Goal: Check status: Check status

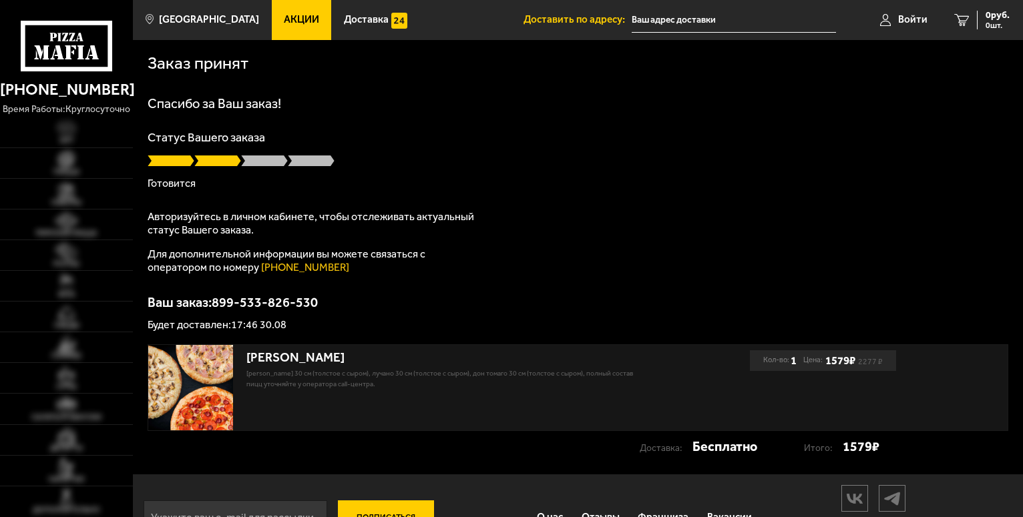
type input "[STREET_ADDRESS]"
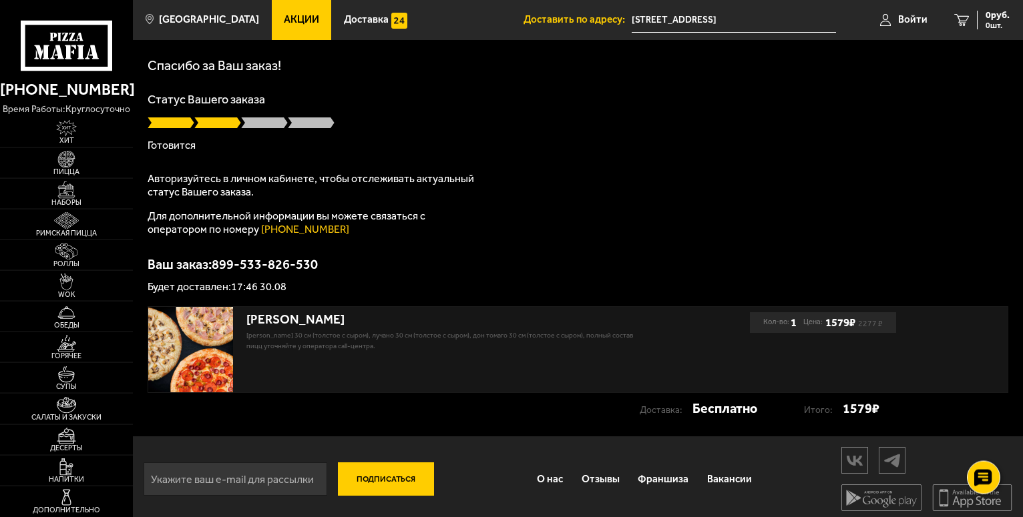
scroll to position [45, 0]
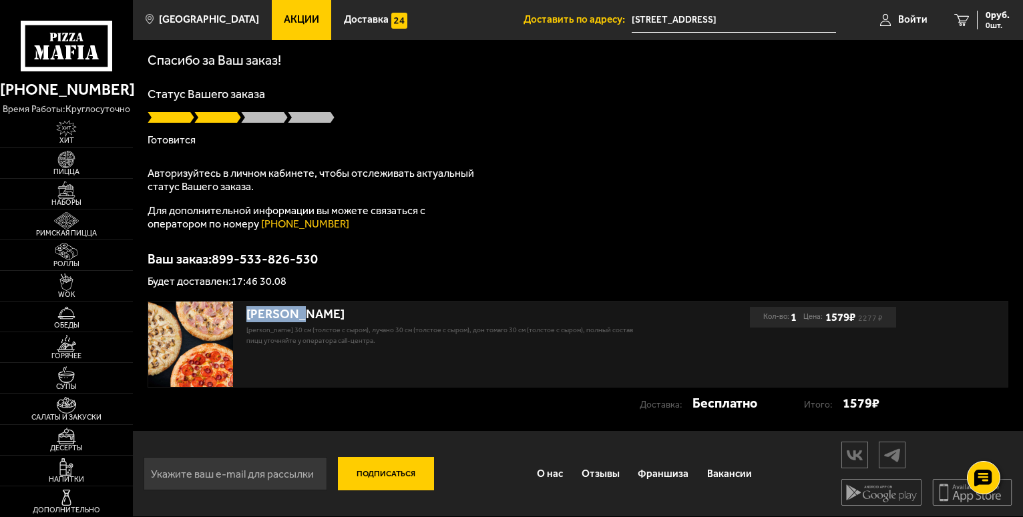
drag, startPoint x: 248, startPoint y: 314, endPoint x: 324, endPoint y: 311, distance: 76.2
click at [324, 311] on div "[PERSON_NAME]" at bounding box center [447, 314] width 403 height 15
drag, startPoint x: 236, startPoint y: 280, endPoint x: 309, endPoint y: 273, distance: 73.1
click at [309, 273] on div "Ваш заказ: 899-533-826-530 Будет доставлен: 17:46 30.08" at bounding box center [578, 269] width 861 height 35
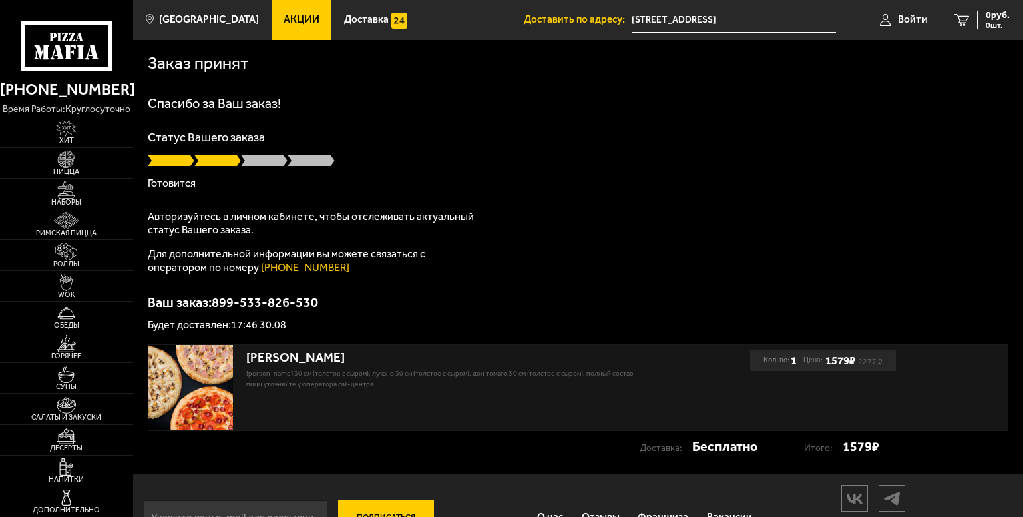
scroll to position [45, 0]
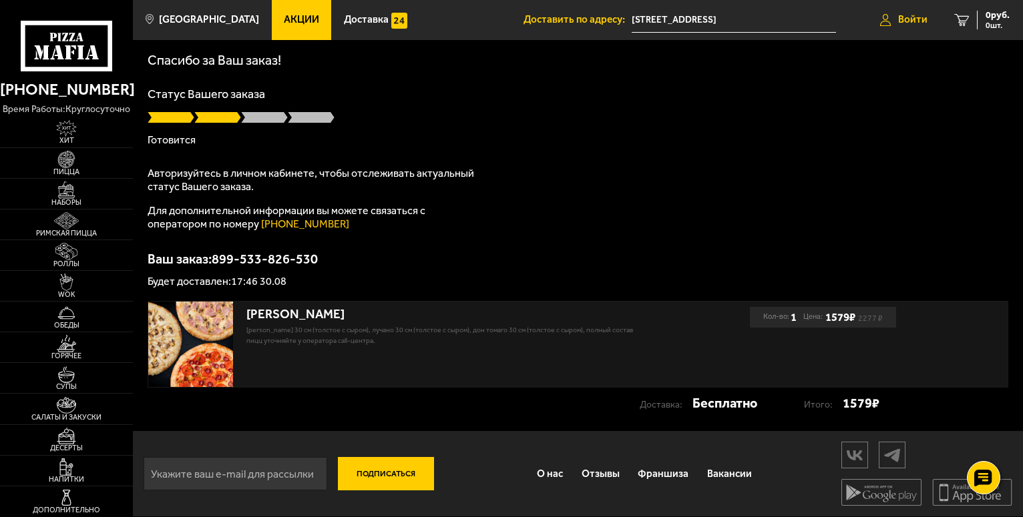
click at [913, 13] on link "Войти" at bounding box center [903, 20] width 74 height 40
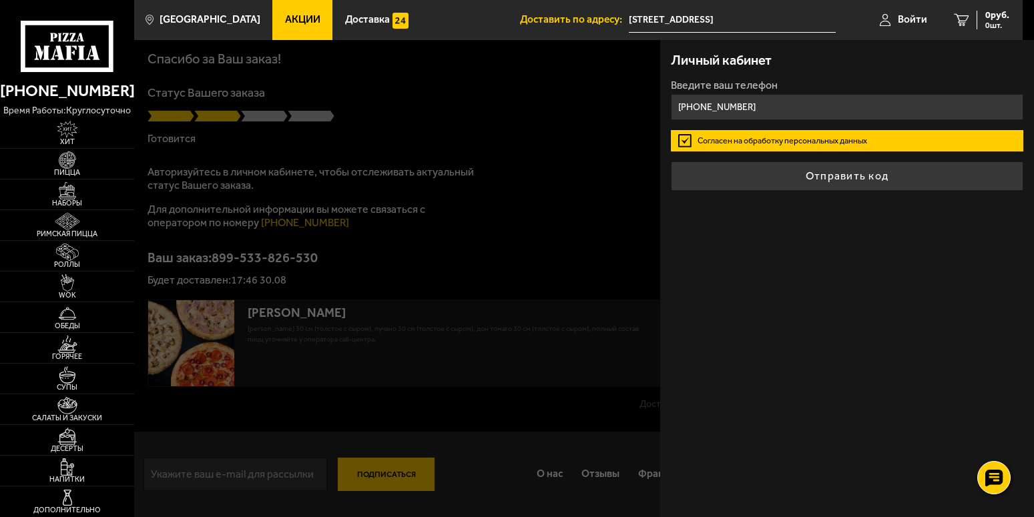
type input "[PHONE_NUMBER]"
click at [671, 162] on button "Отправить код" at bounding box center [847, 176] width 352 height 29
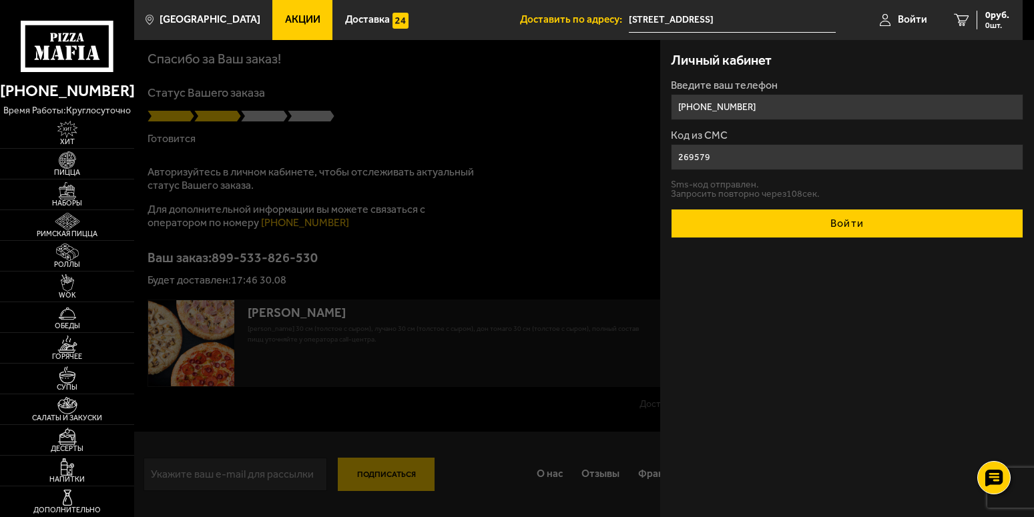
type input "269579"
click at [799, 229] on button "Войти" at bounding box center [847, 223] width 352 height 29
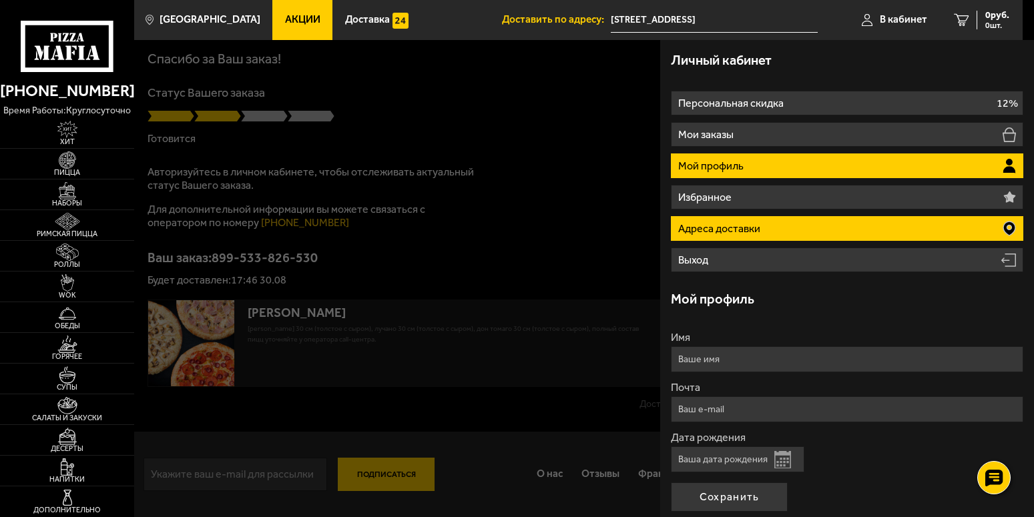
click at [875, 227] on li "Адреса доставки" at bounding box center [847, 228] width 352 height 25
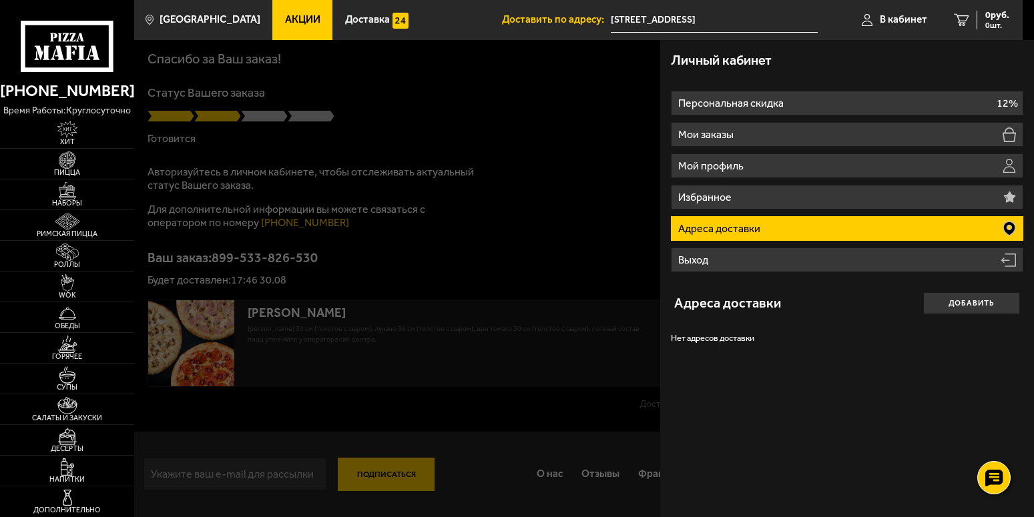
click at [364, 234] on div at bounding box center [651, 298] width 1034 height 517
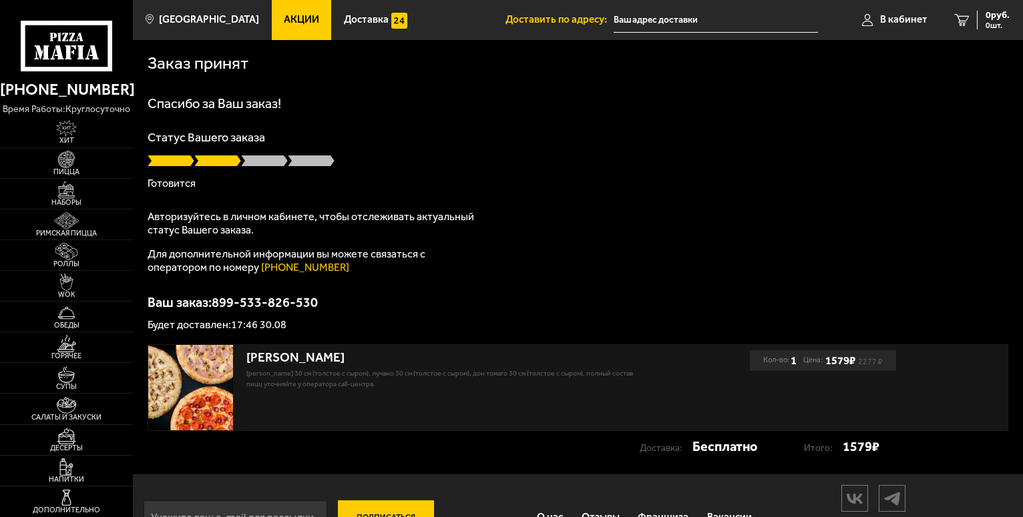
type input "[STREET_ADDRESS]"
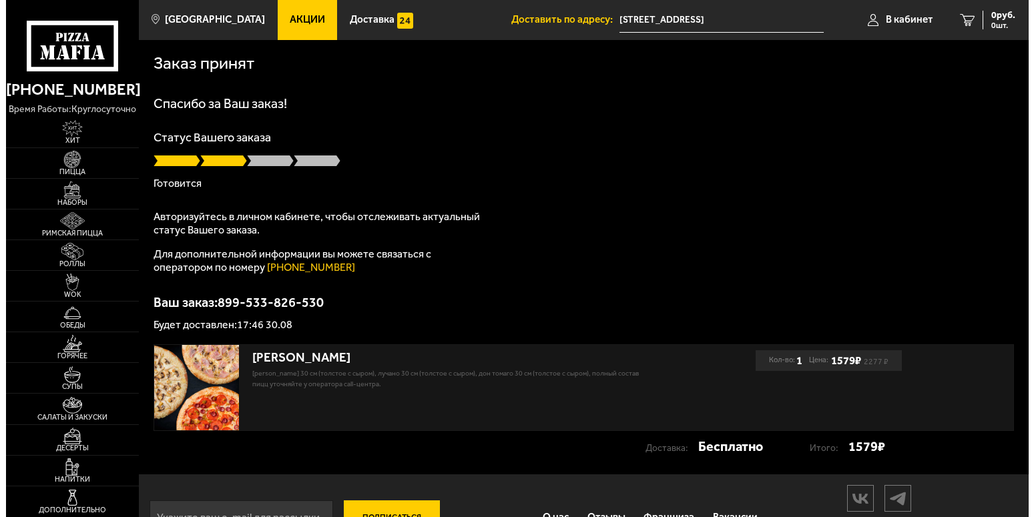
scroll to position [1, 0]
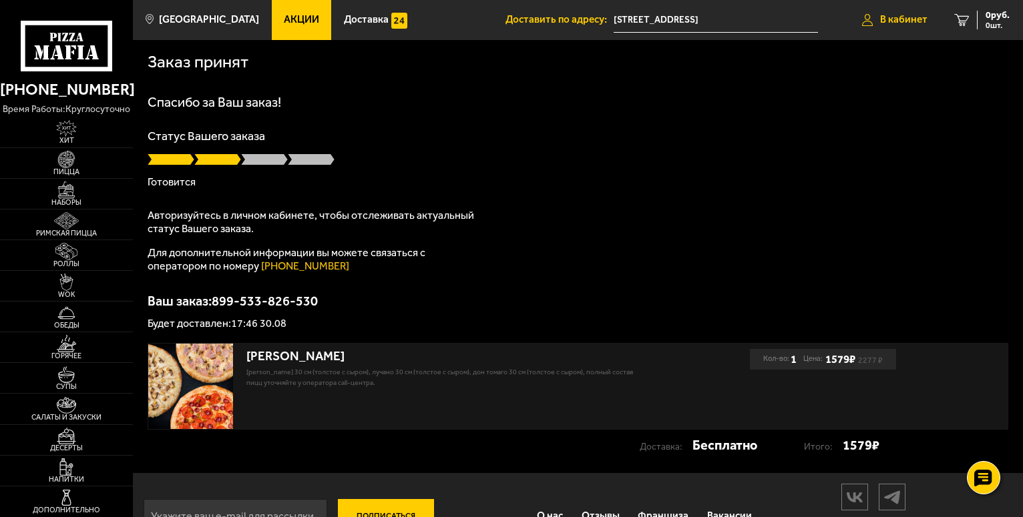
click at [927, 15] on link "В кабинет" at bounding box center [894, 20] width 92 height 40
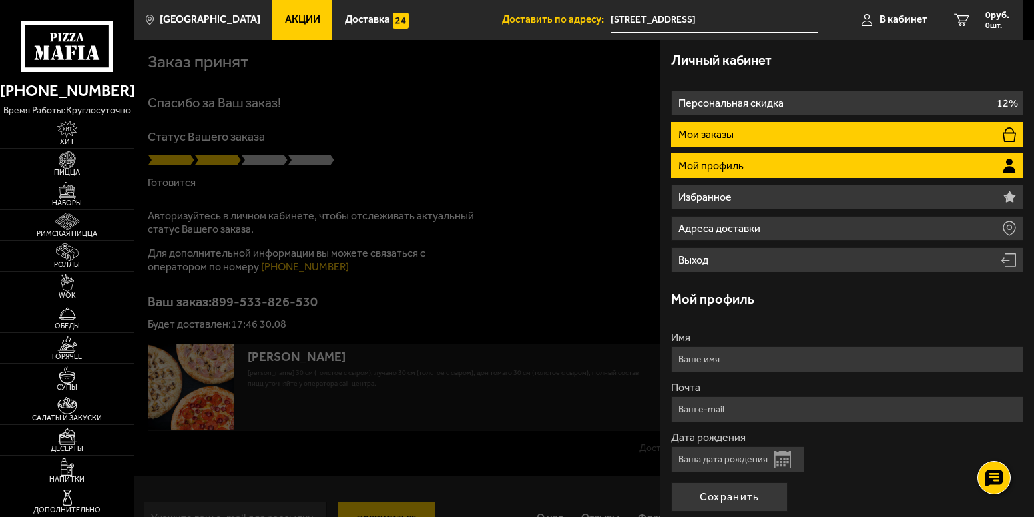
click at [782, 127] on li "Мои заказы" at bounding box center [847, 134] width 352 height 25
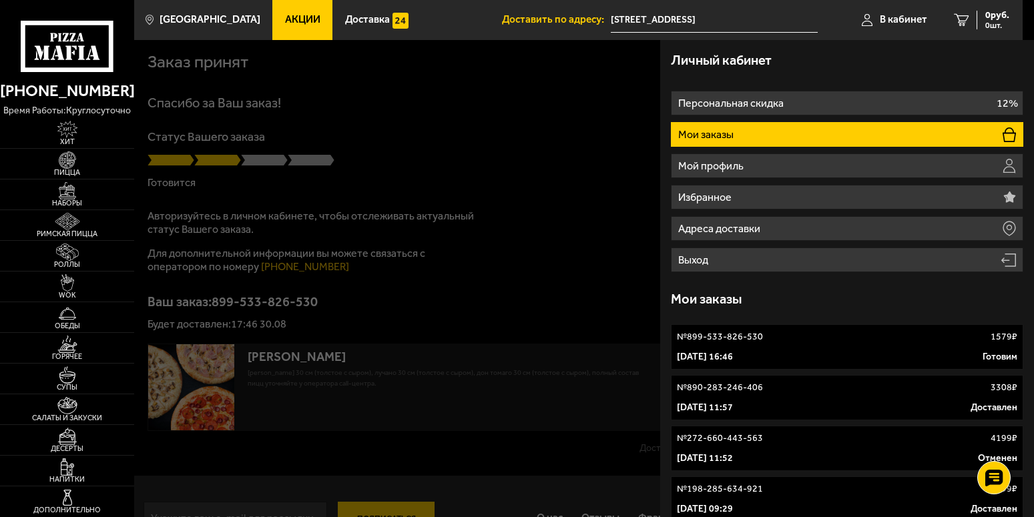
click at [784, 348] on link "№ 899-533-826-530 1579 ₽ 30 августа 2025 г. 16:46 Готовим" at bounding box center [847, 346] width 352 height 45
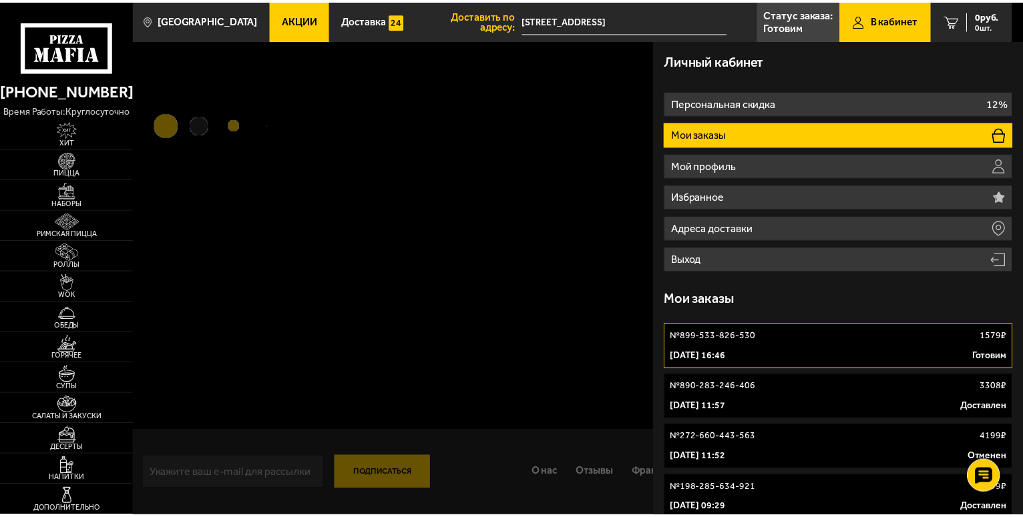
scroll to position [1, 0]
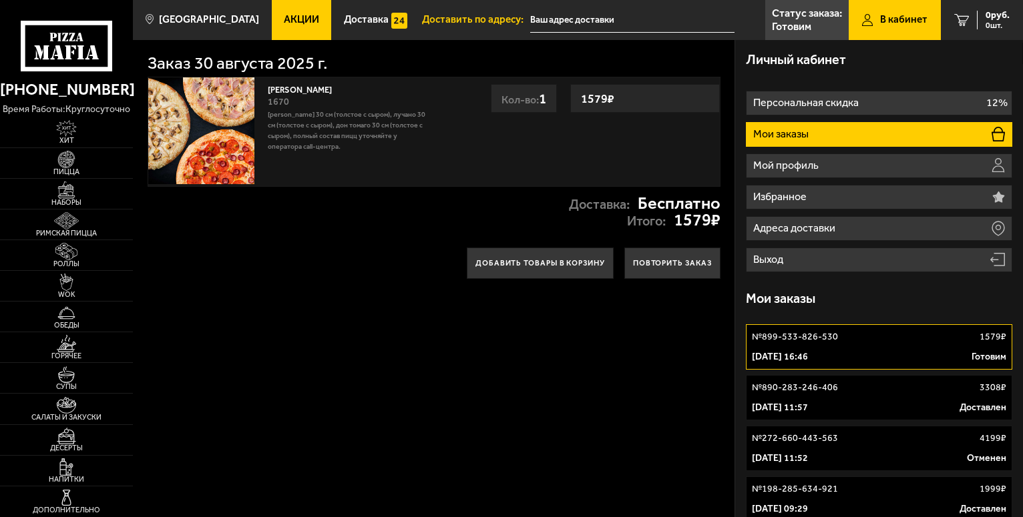
type input "[STREET_ADDRESS]"
